Goal: Information Seeking & Learning: Learn about a topic

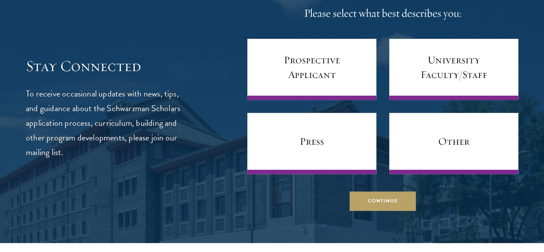
scroll to position [3301, 0]
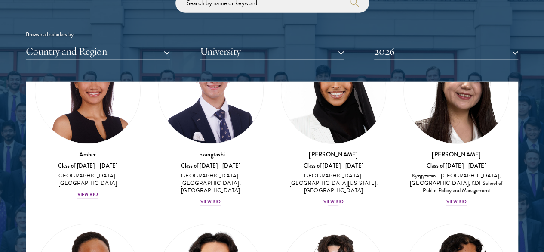
scroll to position [85, 0]
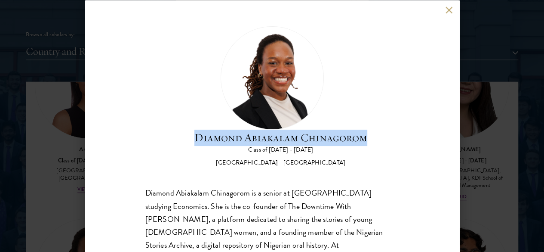
drag, startPoint x: 262, startPoint y: 49, endPoint x: 347, endPoint y: 74, distance: 89.0
click at [347, 74] on div "Diamond Abiakalam [GEOGRAPHIC_DATA] Class of [DATE] - [DATE] [GEOGRAPHIC_DATA] …" at bounding box center [272, 96] width 254 height 141
copy h2 "Diamond Abiakalam Chinagorom"
click at [446, 10] on button at bounding box center [449, 9] width 7 height 7
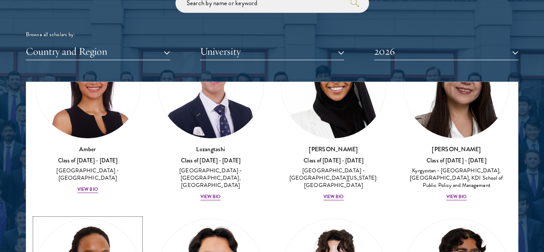
scroll to position [35, 0]
